Goal: Task Accomplishment & Management: Complete application form

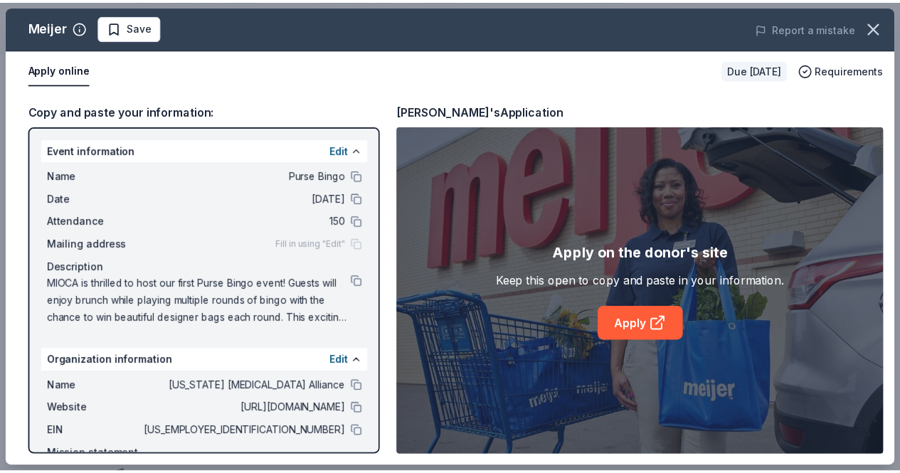
scroll to position [60, 0]
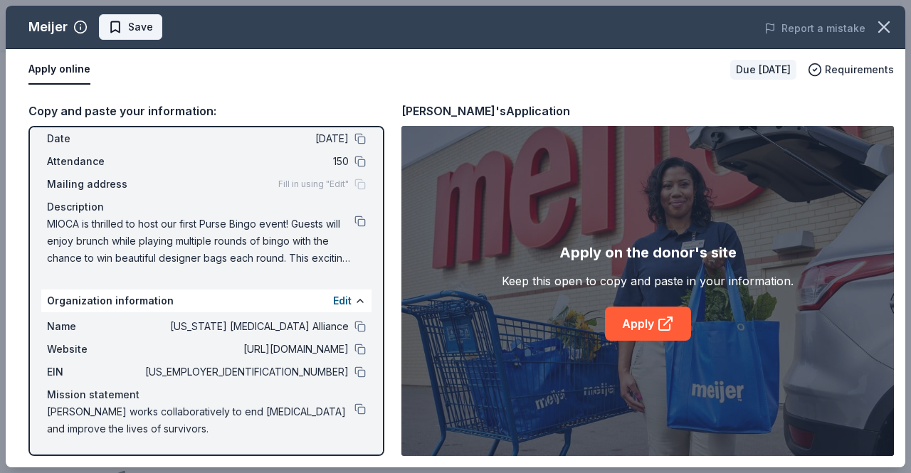
click at [145, 31] on span "Save" at bounding box center [140, 26] width 25 height 17
click at [887, 27] on icon "button" at bounding box center [884, 27] width 20 height 20
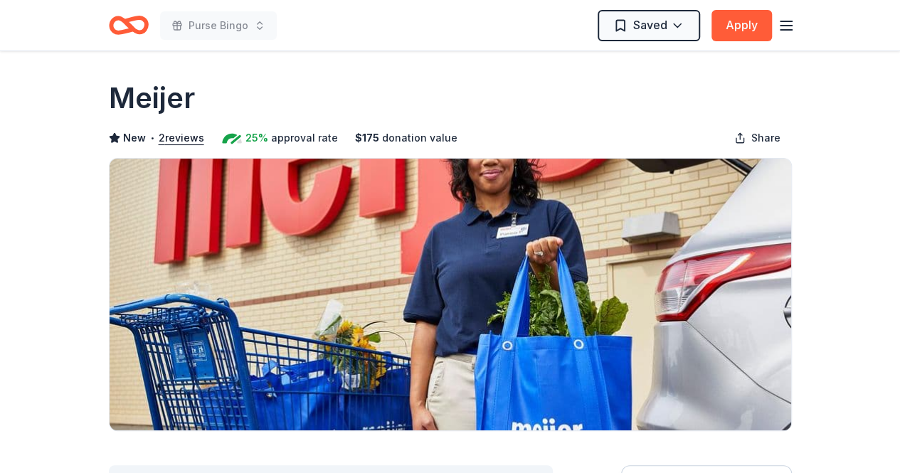
scroll to position [0, 0]
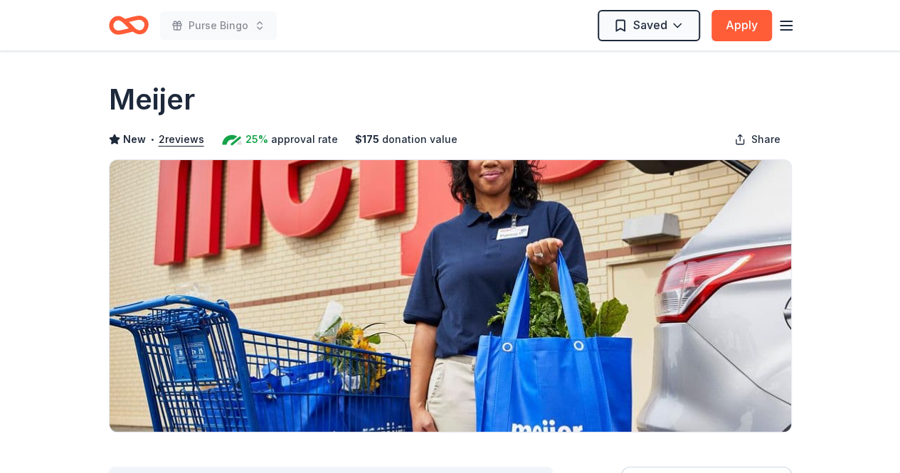
click at [793, 25] on icon "button" at bounding box center [786, 25] width 17 height 17
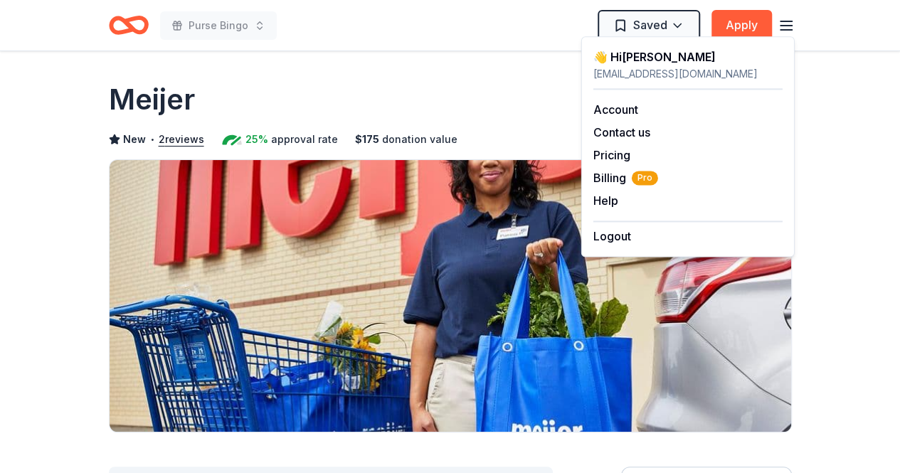
click at [636, 63] on div "👋 Hi Aimee" at bounding box center [687, 56] width 189 height 17
click at [630, 105] on link "Account" at bounding box center [615, 109] width 45 height 14
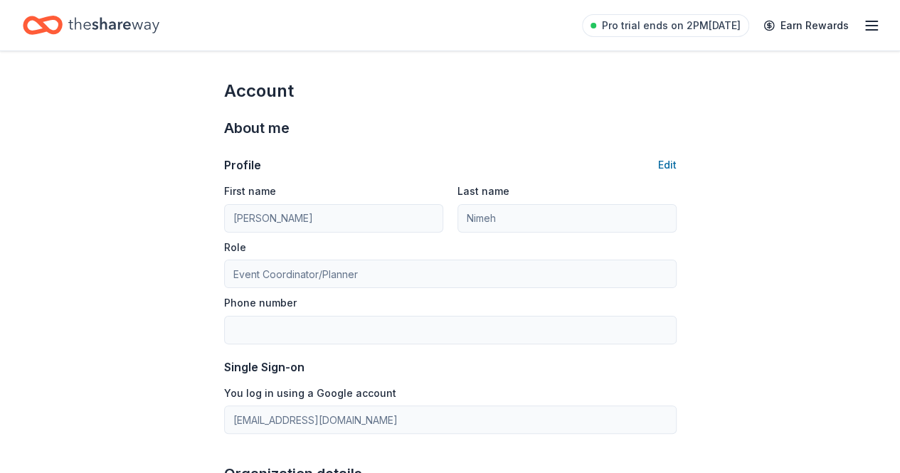
click at [123, 33] on icon "Home" at bounding box center [113, 25] width 91 height 29
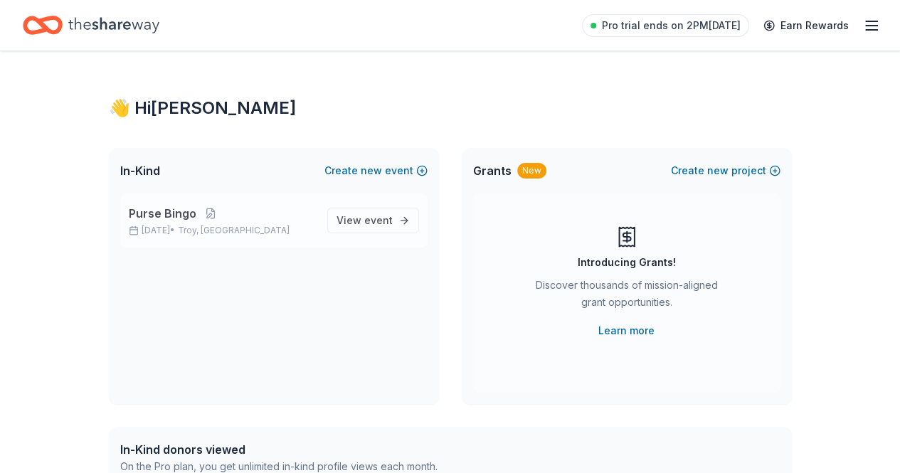
click at [248, 229] on p "Nov 15, 2025 • Troy, MI" at bounding box center [222, 230] width 187 height 11
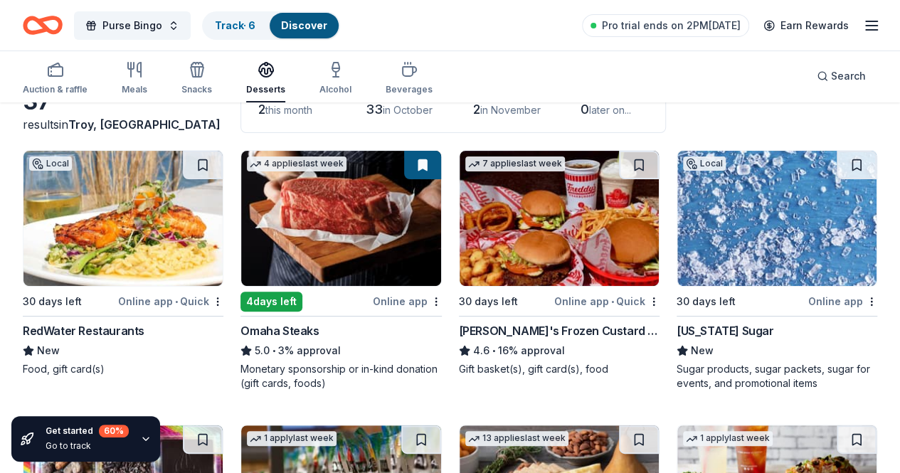
scroll to position [142, 0]
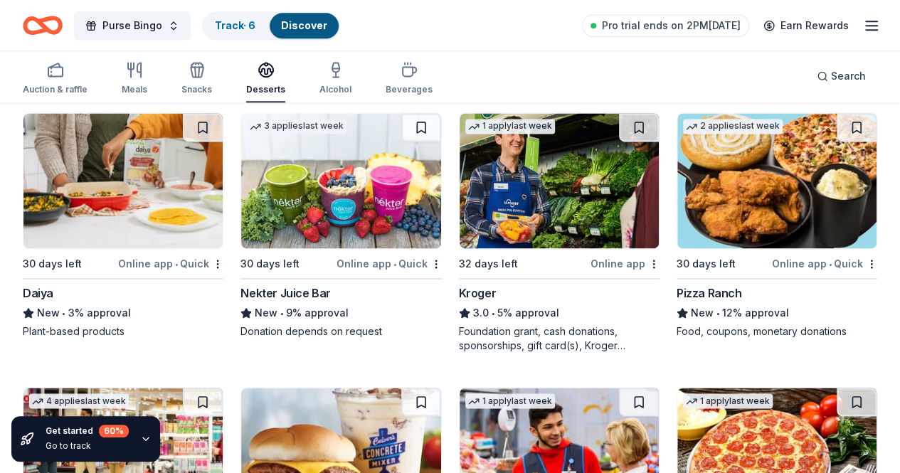
scroll to position [996, 0]
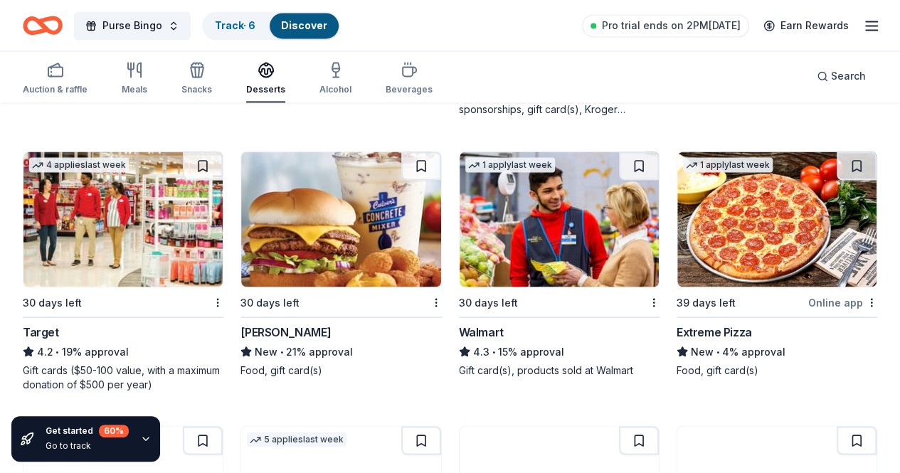
scroll to position [1281, 0]
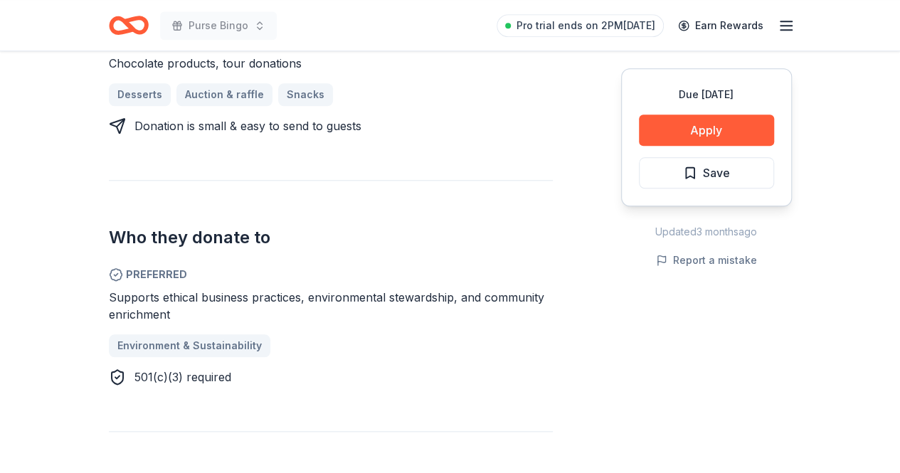
scroll to position [142, 0]
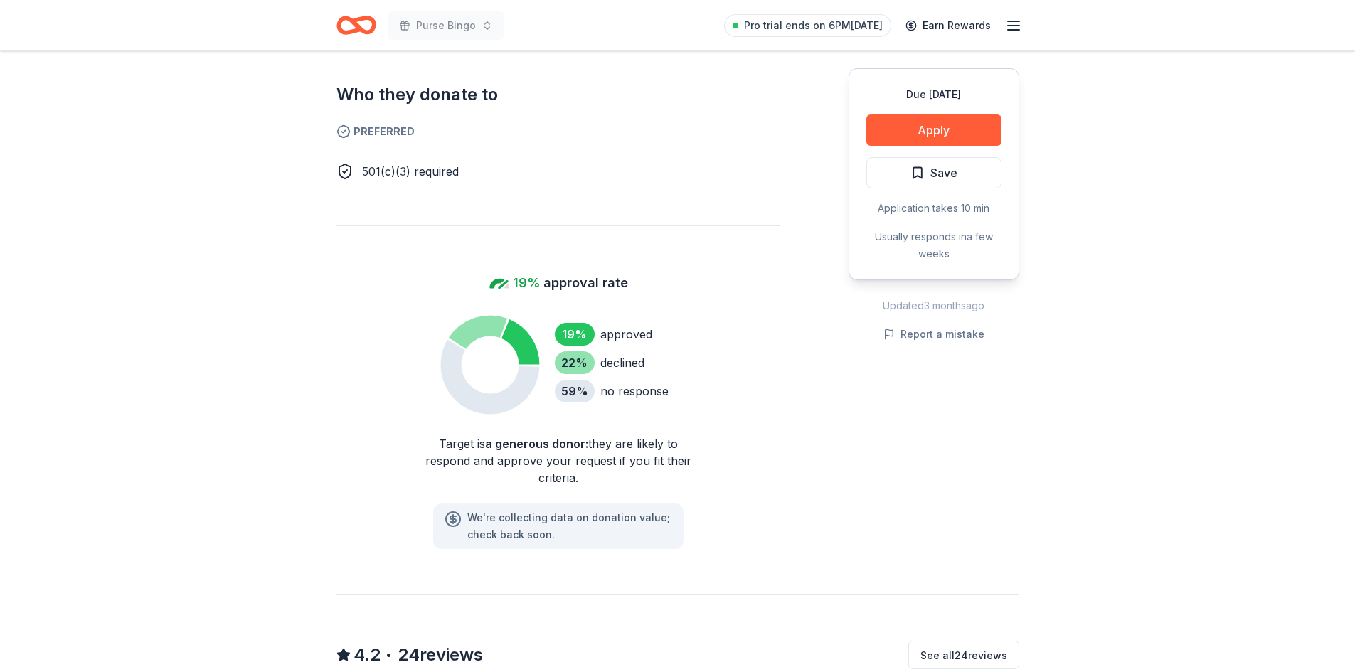
scroll to position [783, 0]
click at [907, 134] on button "Apply" at bounding box center [934, 130] width 135 height 31
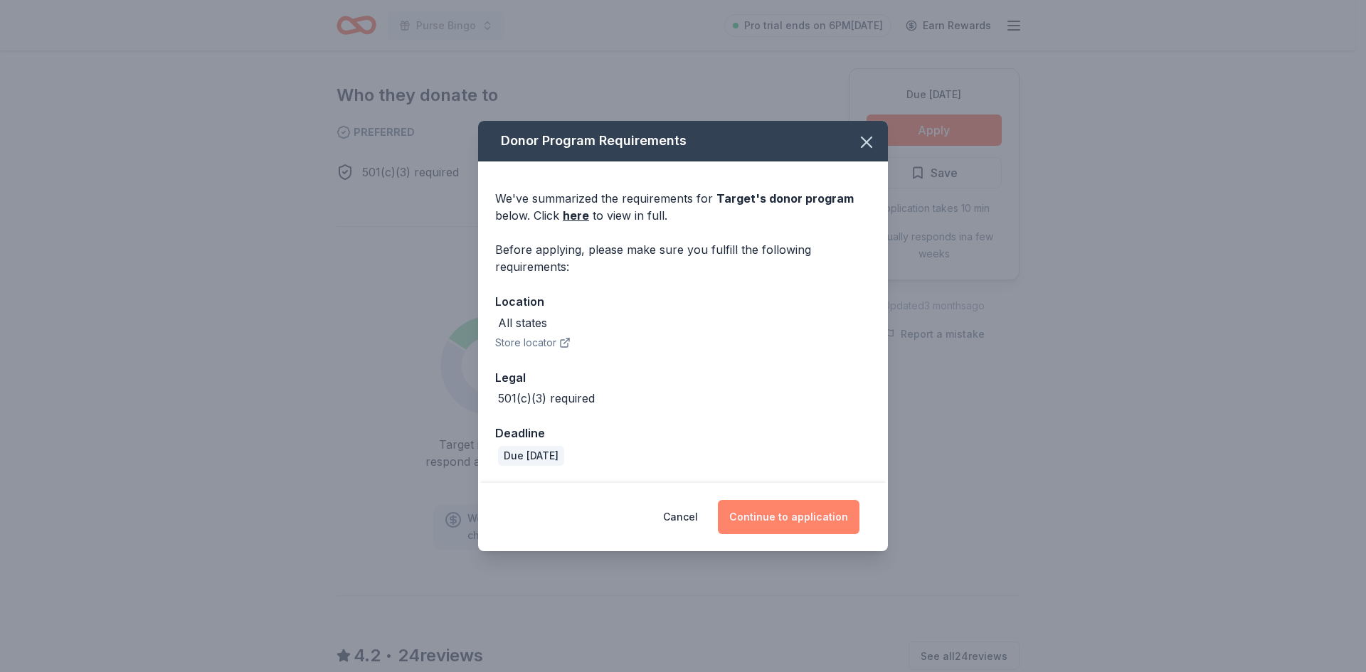
click at [774, 516] on button "Continue to application" at bounding box center [789, 517] width 142 height 34
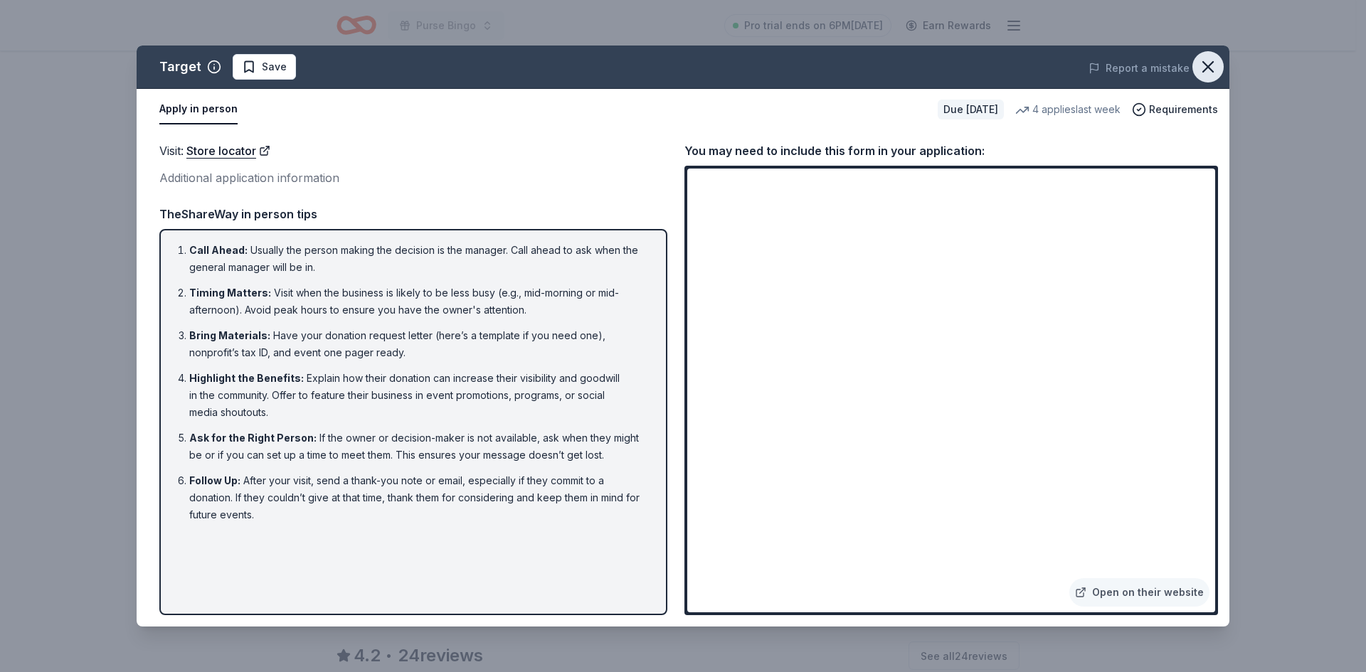
click at [1209, 68] on icon "button" at bounding box center [1208, 67] width 10 height 10
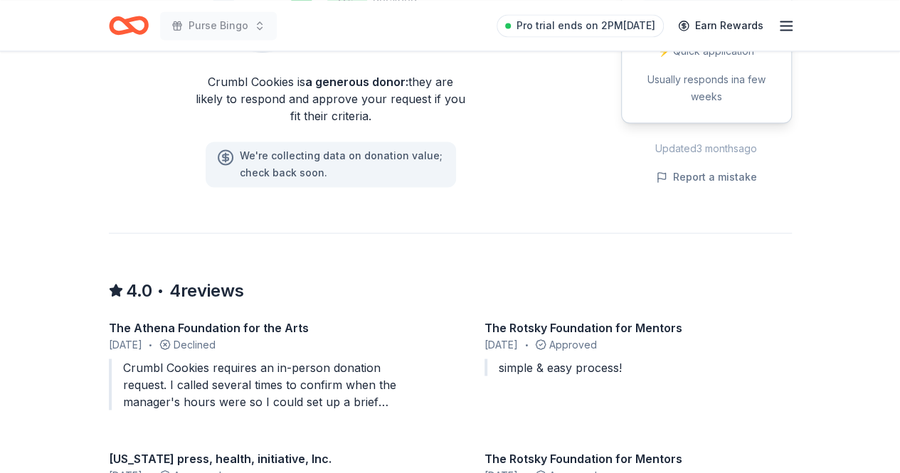
scroll to position [854, 0]
